Goal: Understand process/instructions: Learn about a topic

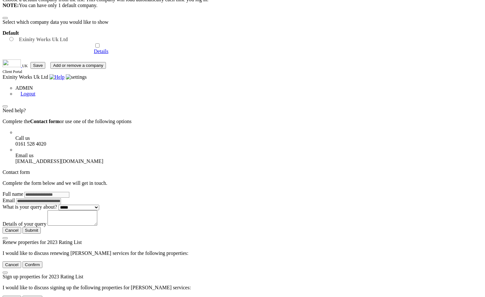
scroll to position [83, 0]
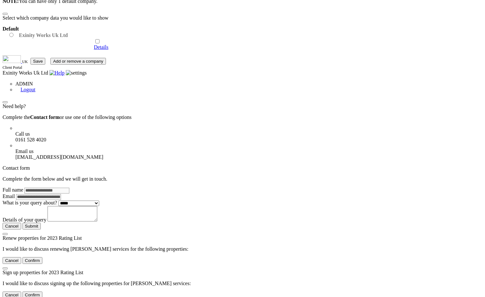
drag, startPoint x: 406, startPoint y: 253, endPoint x: 455, endPoint y: 249, distance: 49.9
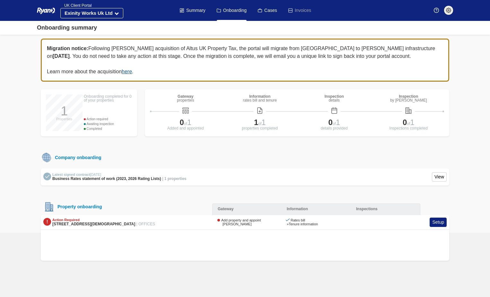
click at [308, 224] on div "» Tenure information" at bounding box center [302, 224] width 31 height 4
drag, startPoint x: 249, startPoint y: 224, endPoint x: 226, endPoint y: 225, distance: 23.1
click at [249, 224] on div "Action Required 5th Flr 8-10, Old Jewry, London, EC2R 8DU | OFFICES Add propert…" at bounding box center [245, 222] width 408 height 15
click at [287, 224] on div "» Tenure information" at bounding box center [302, 224] width 31 height 4
drag, startPoint x: 54, startPoint y: 219, endPoint x: 48, endPoint y: 220, distance: 6.2
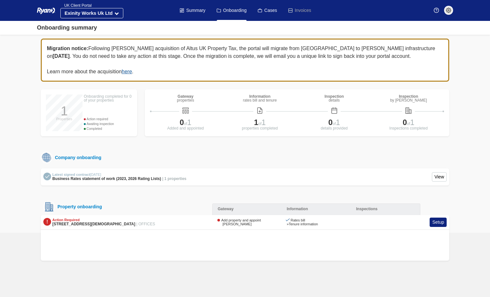
click at [54, 219] on div "Action Required" at bounding box center [103, 220] width 103 height 4
click at [441, 177] on link "View" at bounding box center [439, 176] width 15 height 9
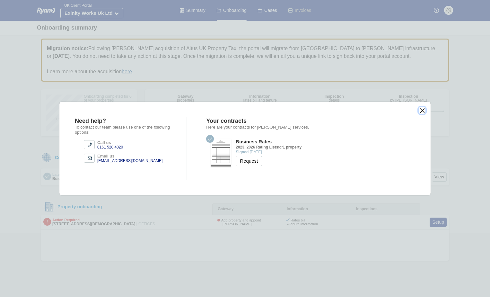
click at [422, 109] on button "close" at bounding box center [422, 110] width 7 height 7
